Goal: Find specific page/section

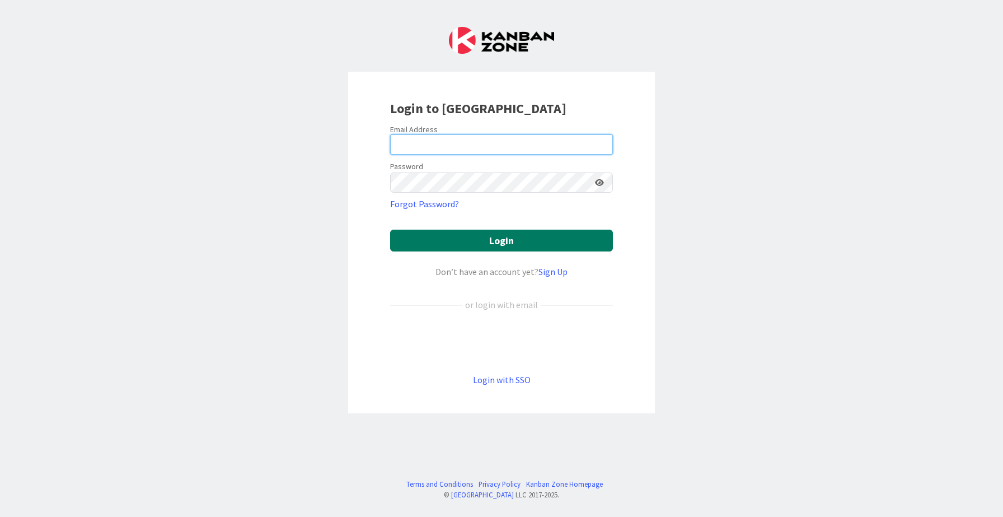
type input "[PERSON_NAME][EMAIL_ADDRESS][DOMAIN_NAME]"
click at [491, 240] on button "Login" at bounding box center [501, 240] width 223 height 22
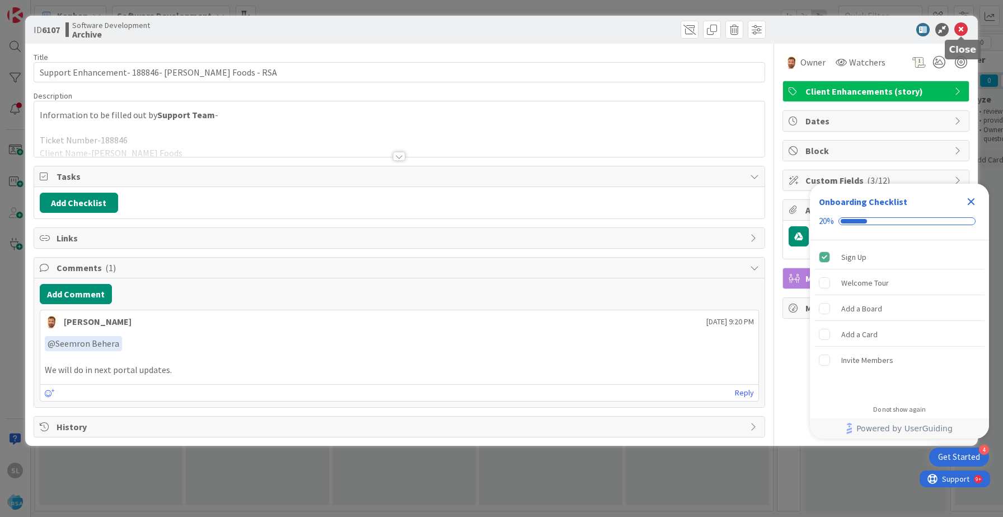
click at [964, 30] on icon at bounding box center [960, 29] width 13 height 13
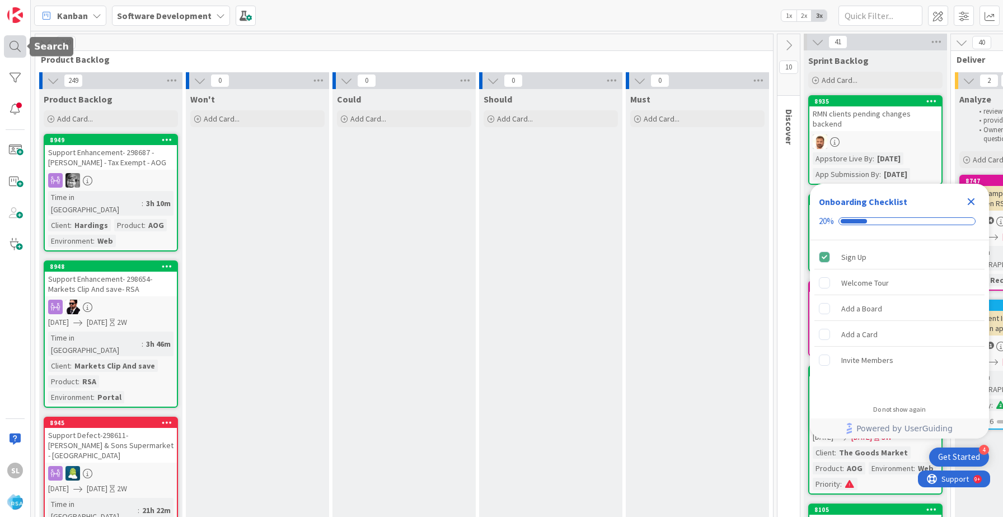
click at [12, 44] on div at bounding box center [15, 46] width 22 height 22
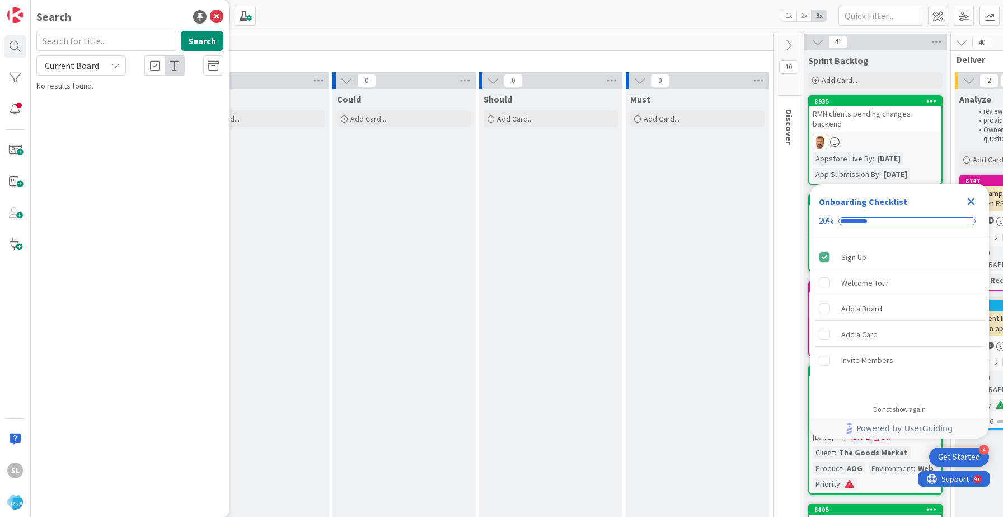
click at [116, 42] on input "text" at bounding box center [106, 41] width 140 height 20
type input "8920"
click at [167, 91] on div "Software Development › Develop" at bounding box center [137, 88] width 171 height 10
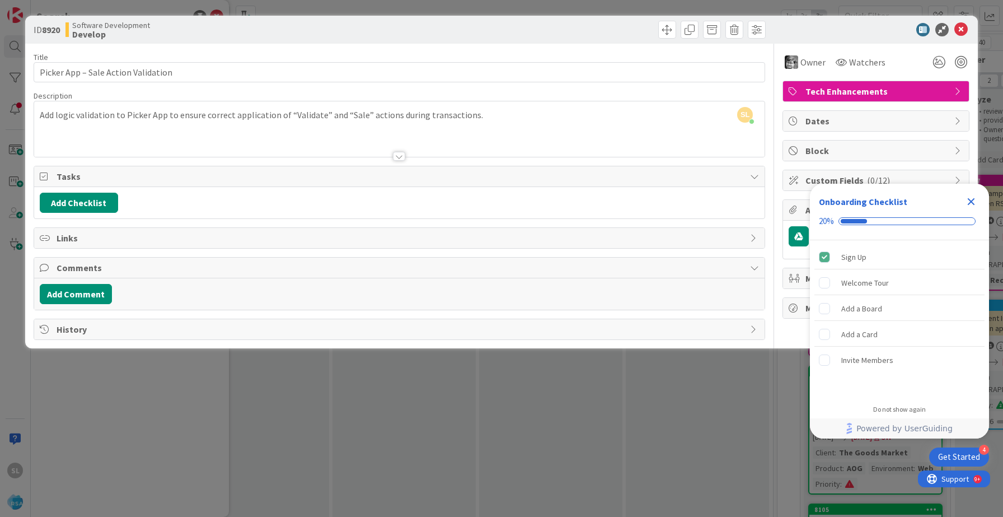
click at [404, 155] on div at bounding box center [399, 156] width 12 height 9
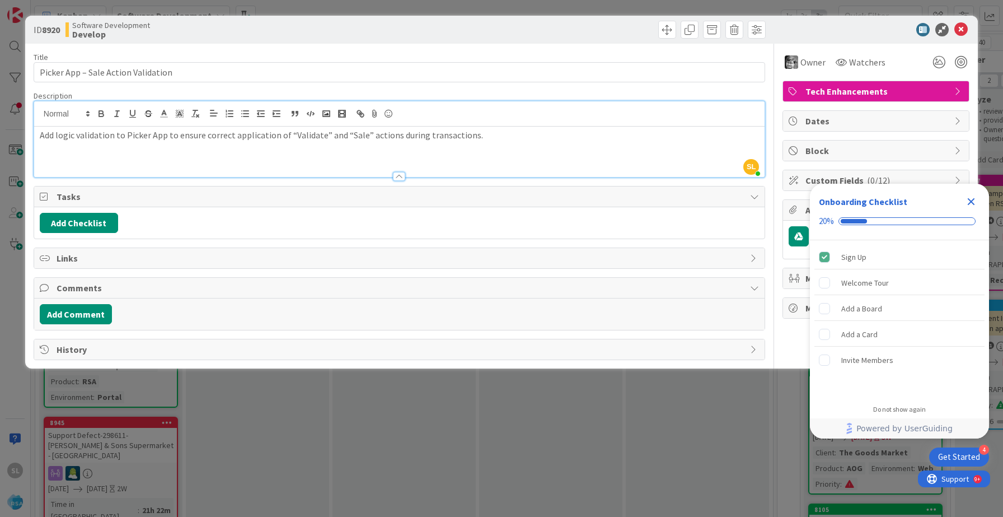
click at [975, 198] on icon "Close Checklist" at bounding box center [970, 201] width 13 height 13
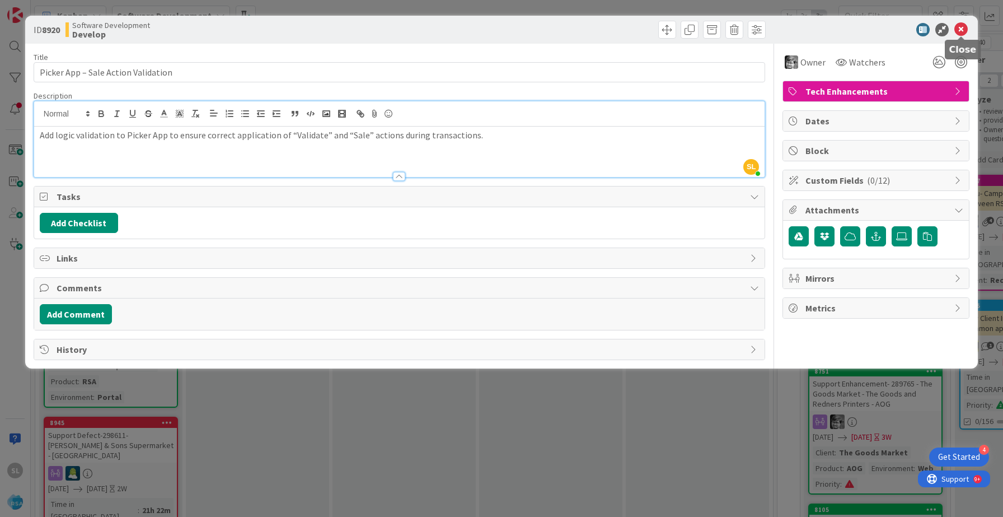
click at [960, 34] on icon at bounding box center [960, 29] width 13 height 13
